Goal: Transaction & Acquisition: Subscribe to service/newsletter

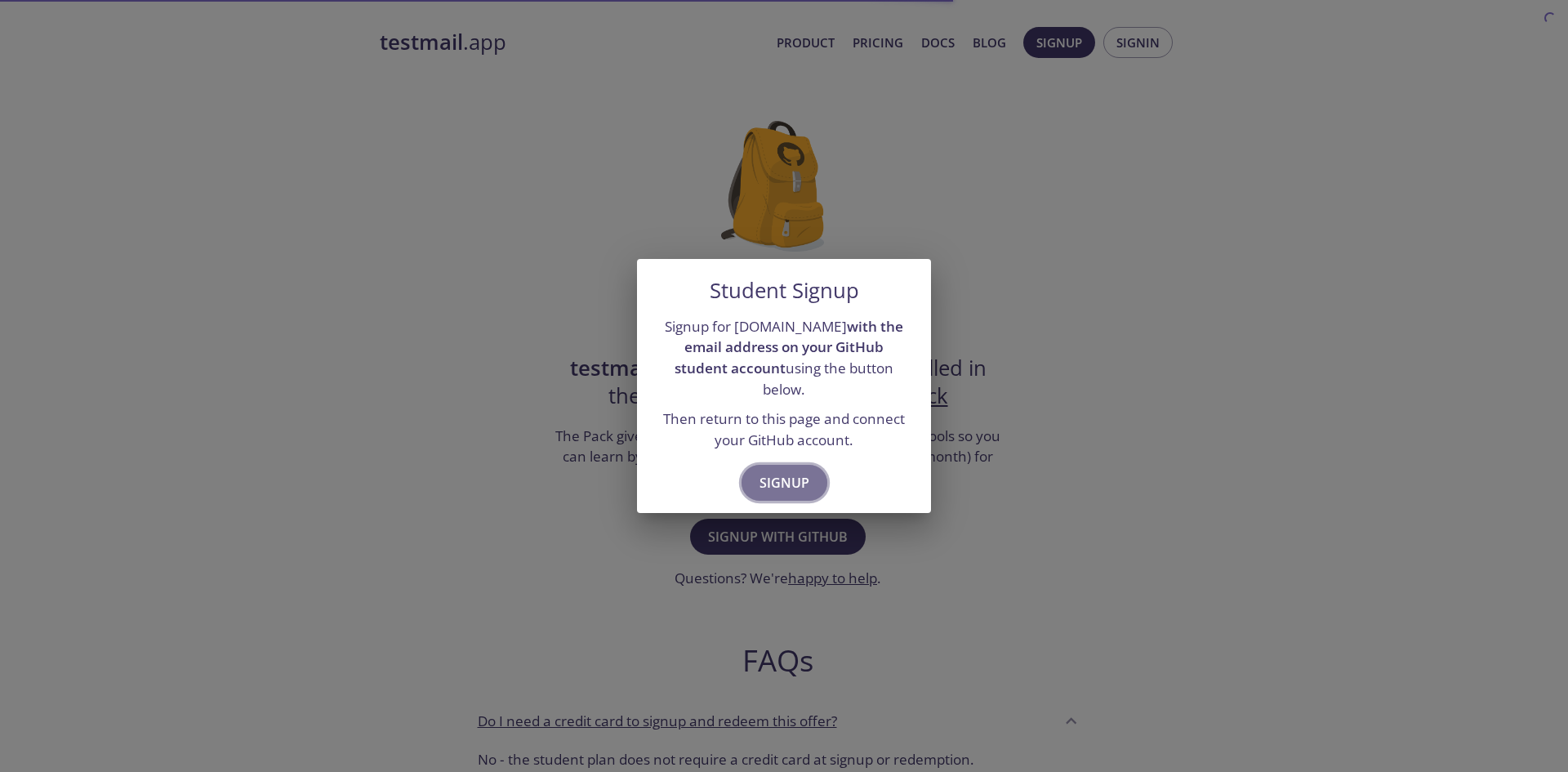
click at [798, 465] on button "Signup" at bounding box center [784, 482] width 85 height 36
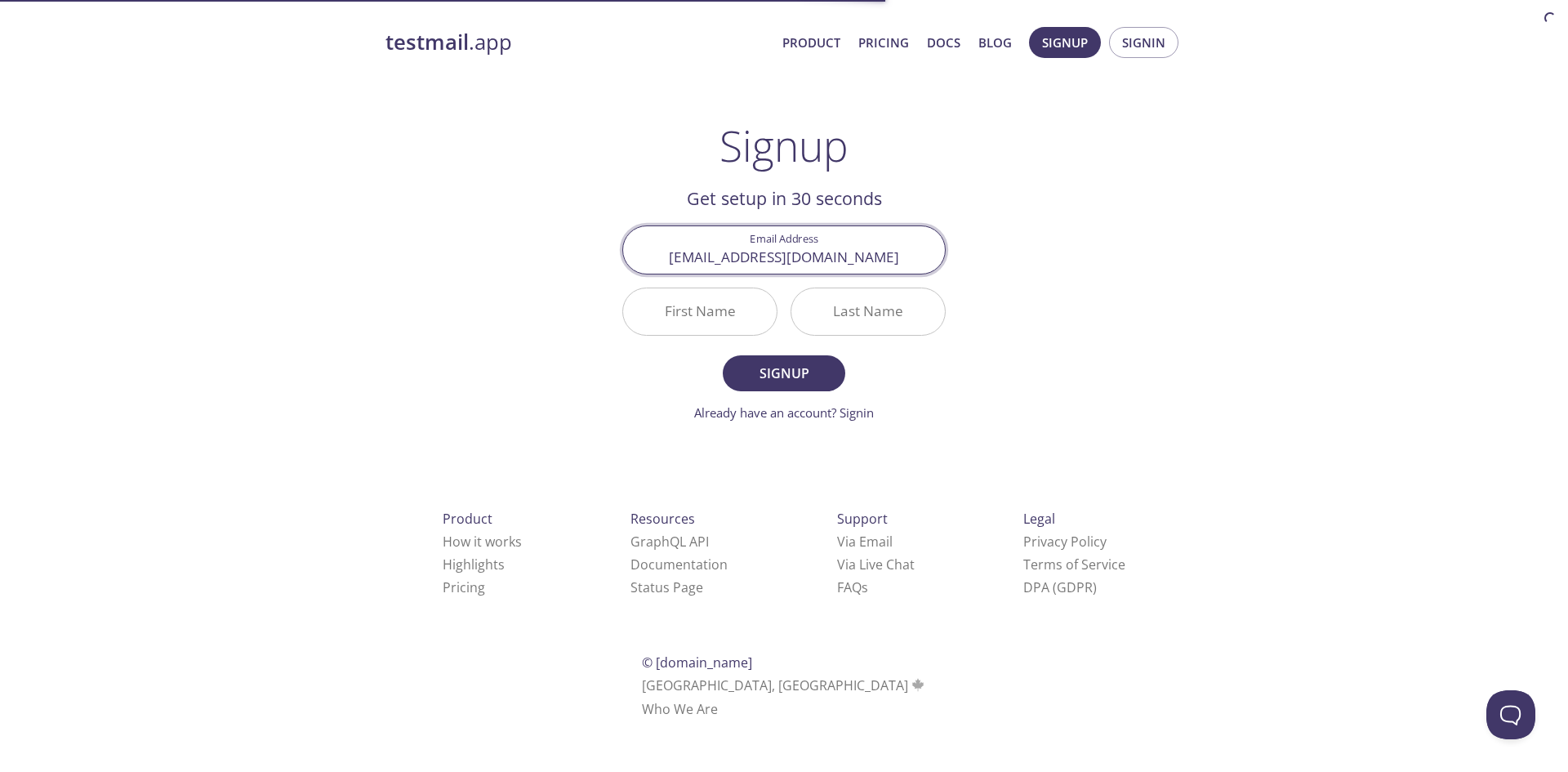
type input "[EMAIL_ADDRESS][DOMAIN_NAME]"
click at [672, 309] on input "First Name" at bounding box center [699, 311] width 153 height 46
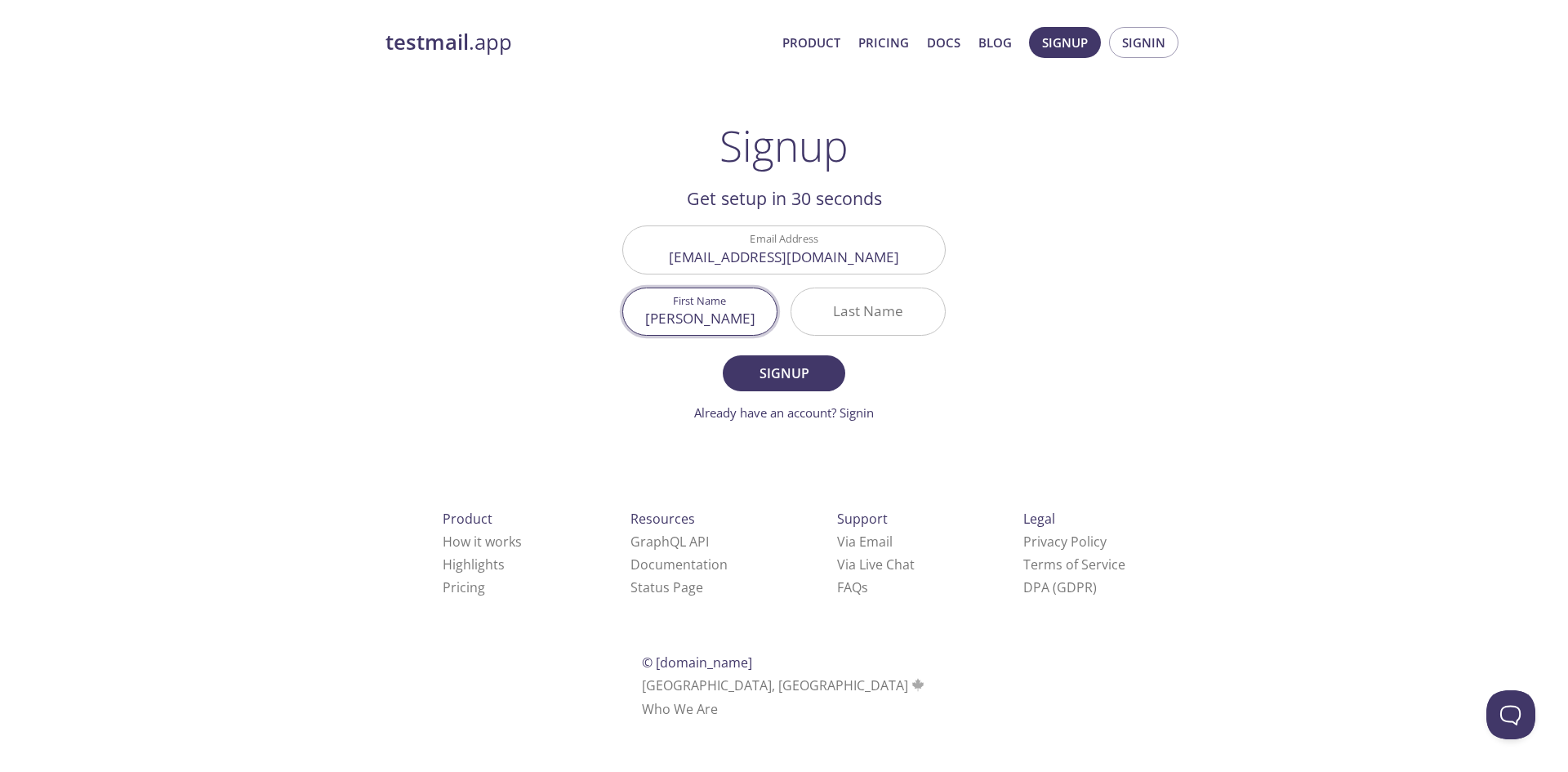
type input "[PERSON_NAME]"
click at [866, 319] on input "Last Name" at bounding box center [868, 311] width 153 height 46
type input "[PERSON_NAME]"
click at [790, 364] on span "Signup" at bounding box center [784, 374] width 86 height 23
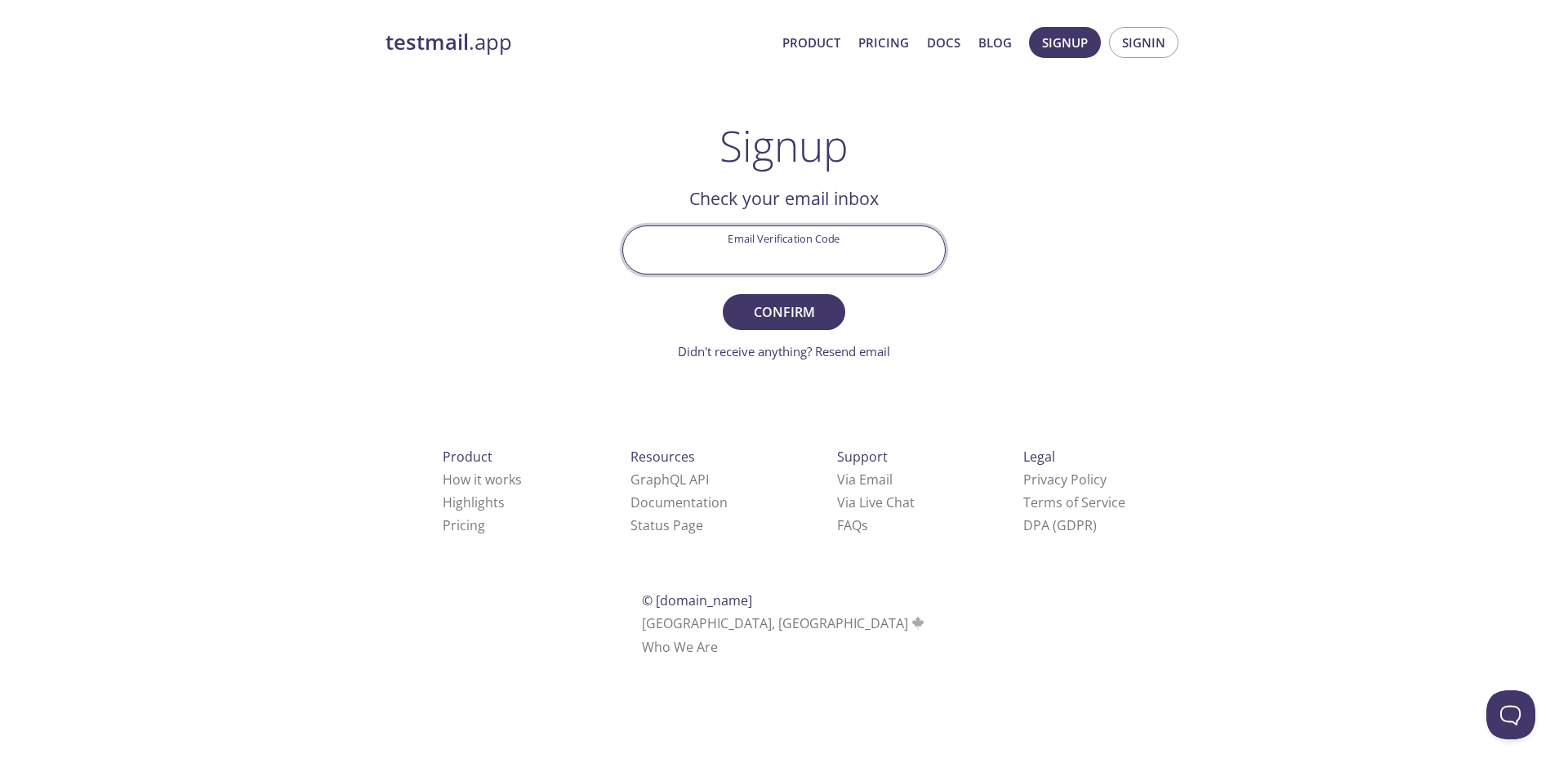
click at [723, 255] on input "Email Verification Code" at bounding box center [784, 250] width 322 height 46
paste input "ME1LFTK"
type input "ME1LFTK"
click at [793, 312] on span "Confirm" at bounding box center [784, 312] width 86 height 23
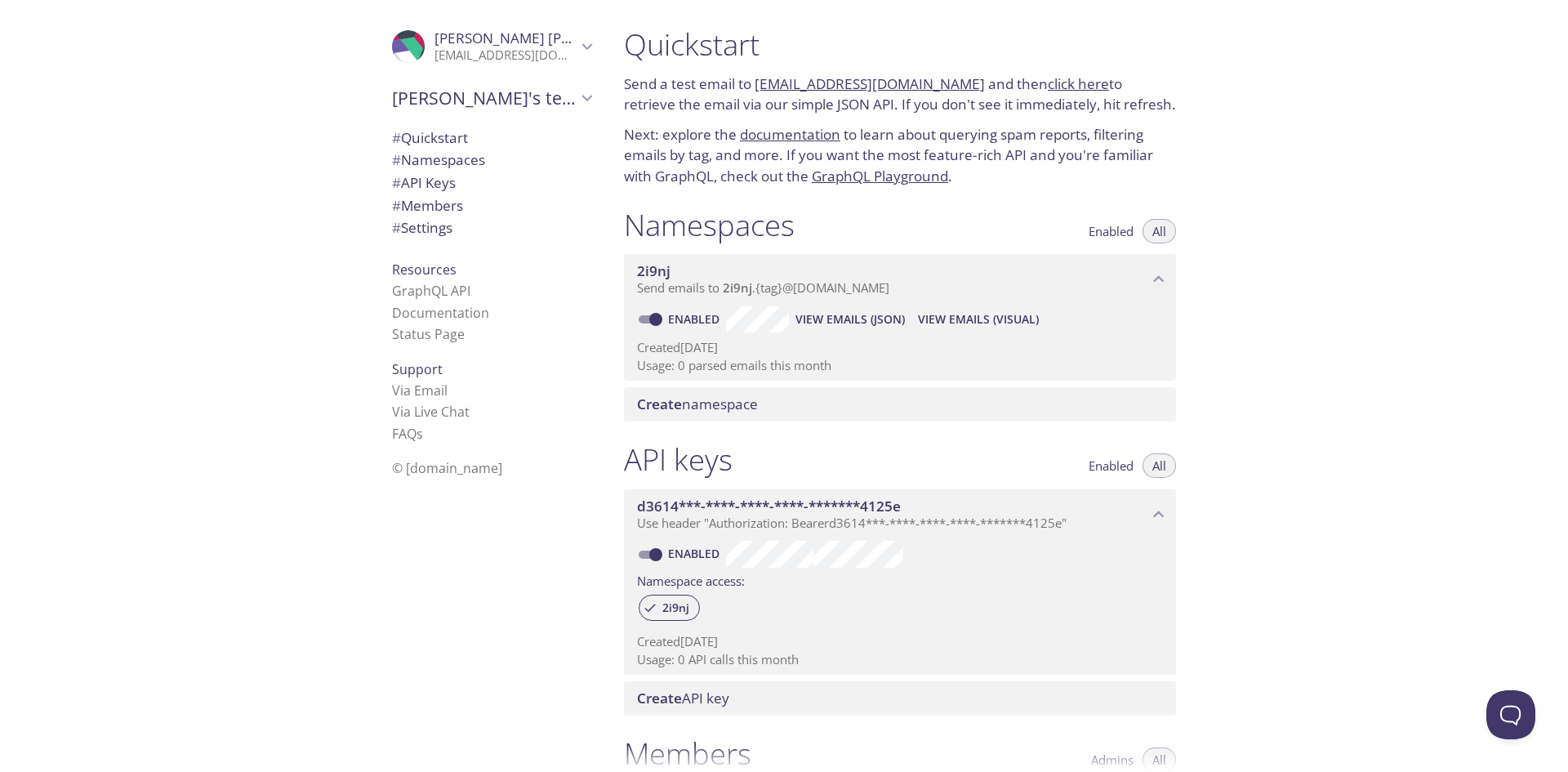
click at [1352, 119] on div "Quickstart Send a test email to 2i9nj.test@inbox.testmail.app and then click he…" at bounding box center [1088, 386] width 957 height 772
